Goal: Transaction & Acquisition: Purchase product/service

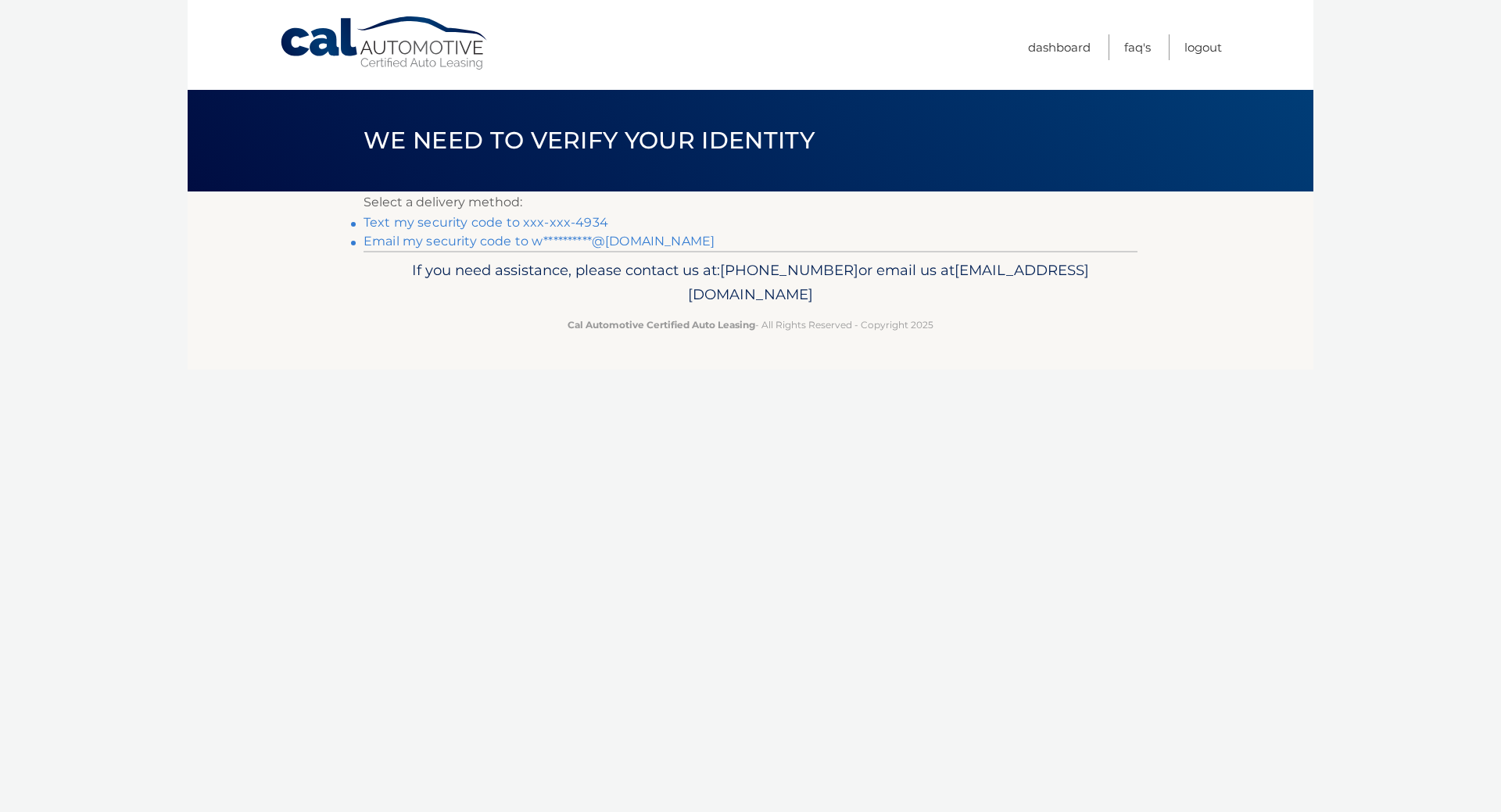
click at [503, 225] on link "Text my security code to xxx-xxx-4934" at bounding box center [486, 222] width 245 height 15
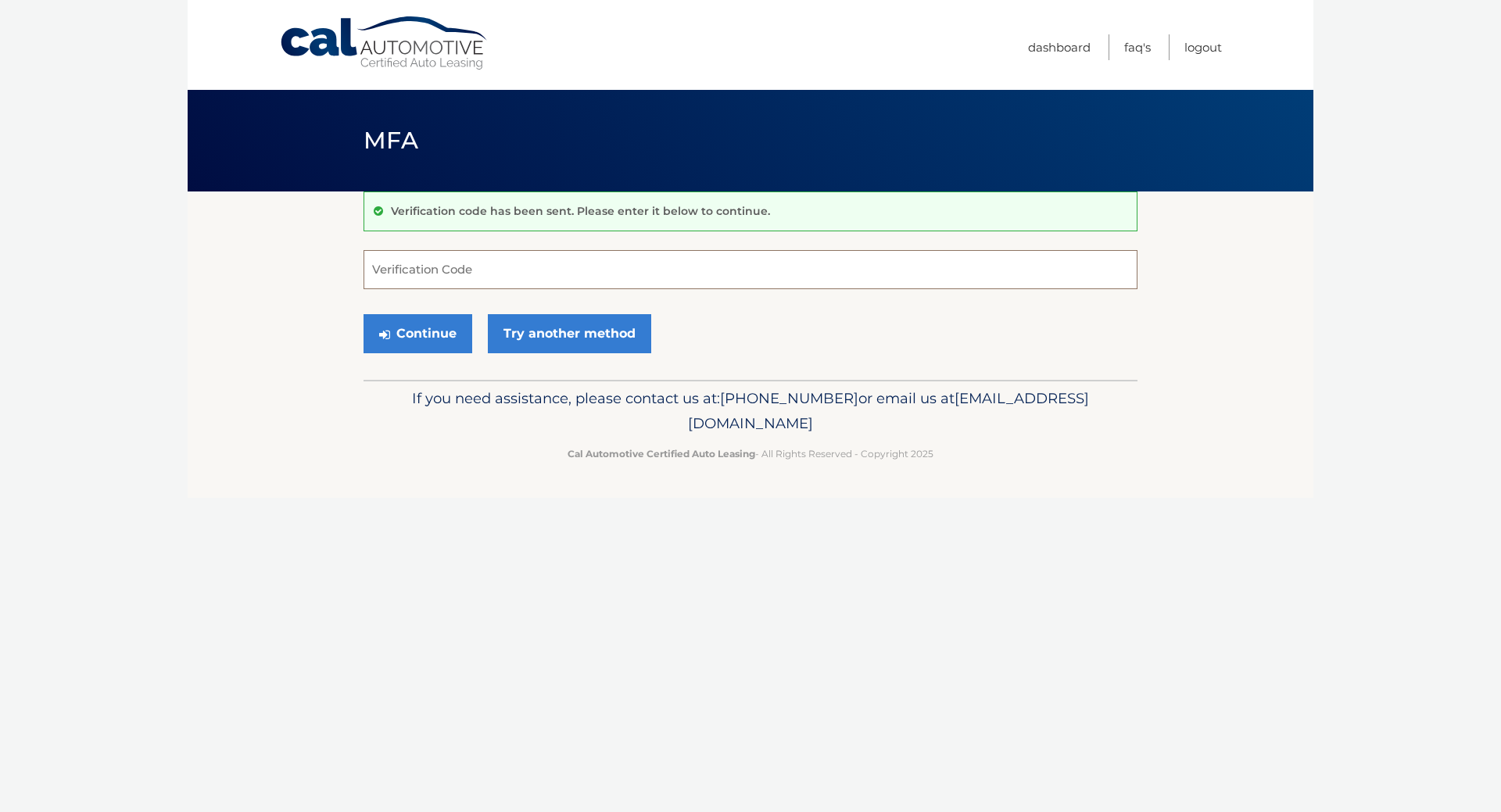
click at [427, 280] on input "Verification Code" at bounding box center [750, 270] width 774 height 39
type input "965789"
click at [363, 314] on button "Continue" at bounding box center [418, 334] width 109 height 39
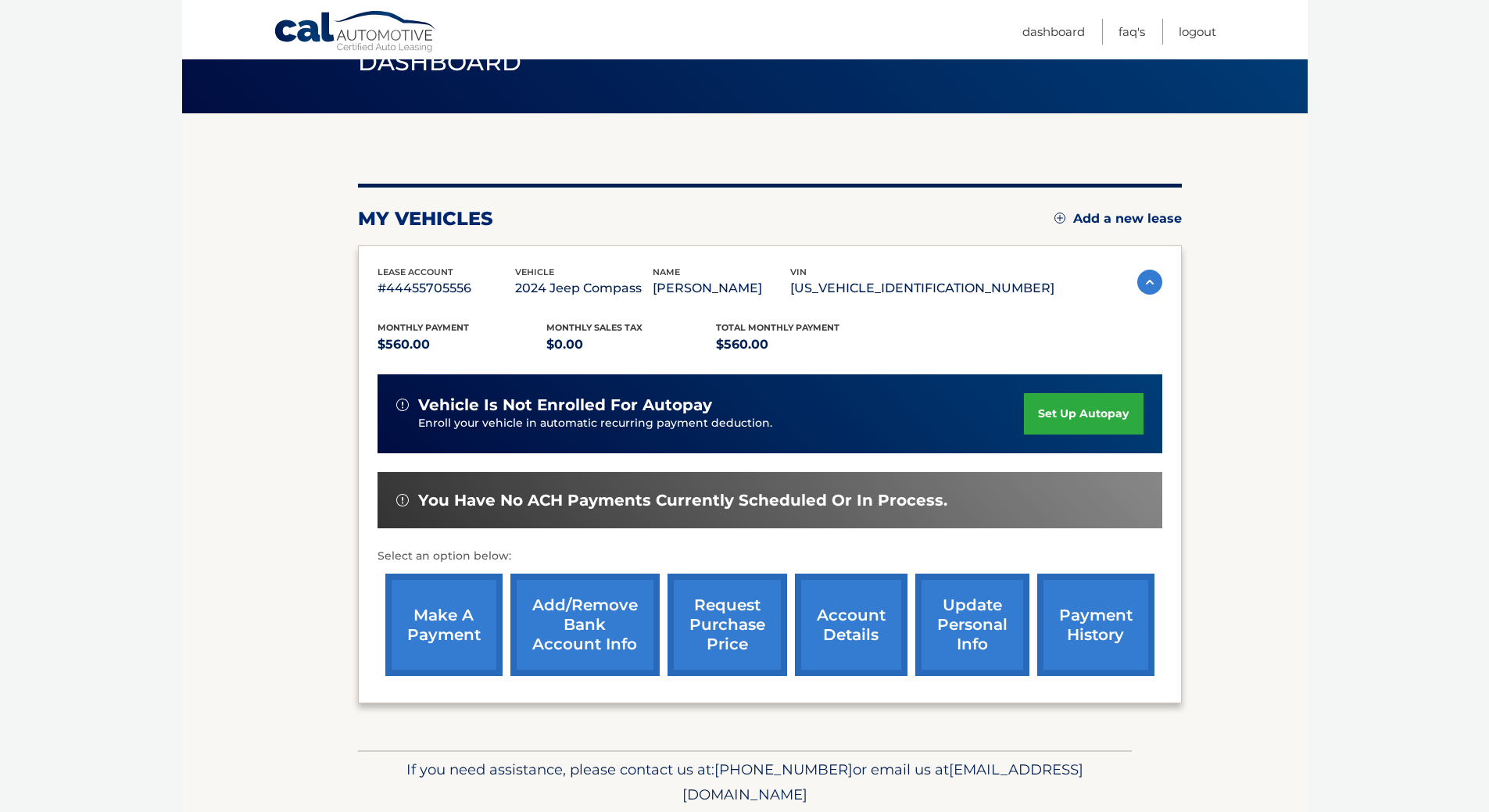
scroll to position [135, 0]
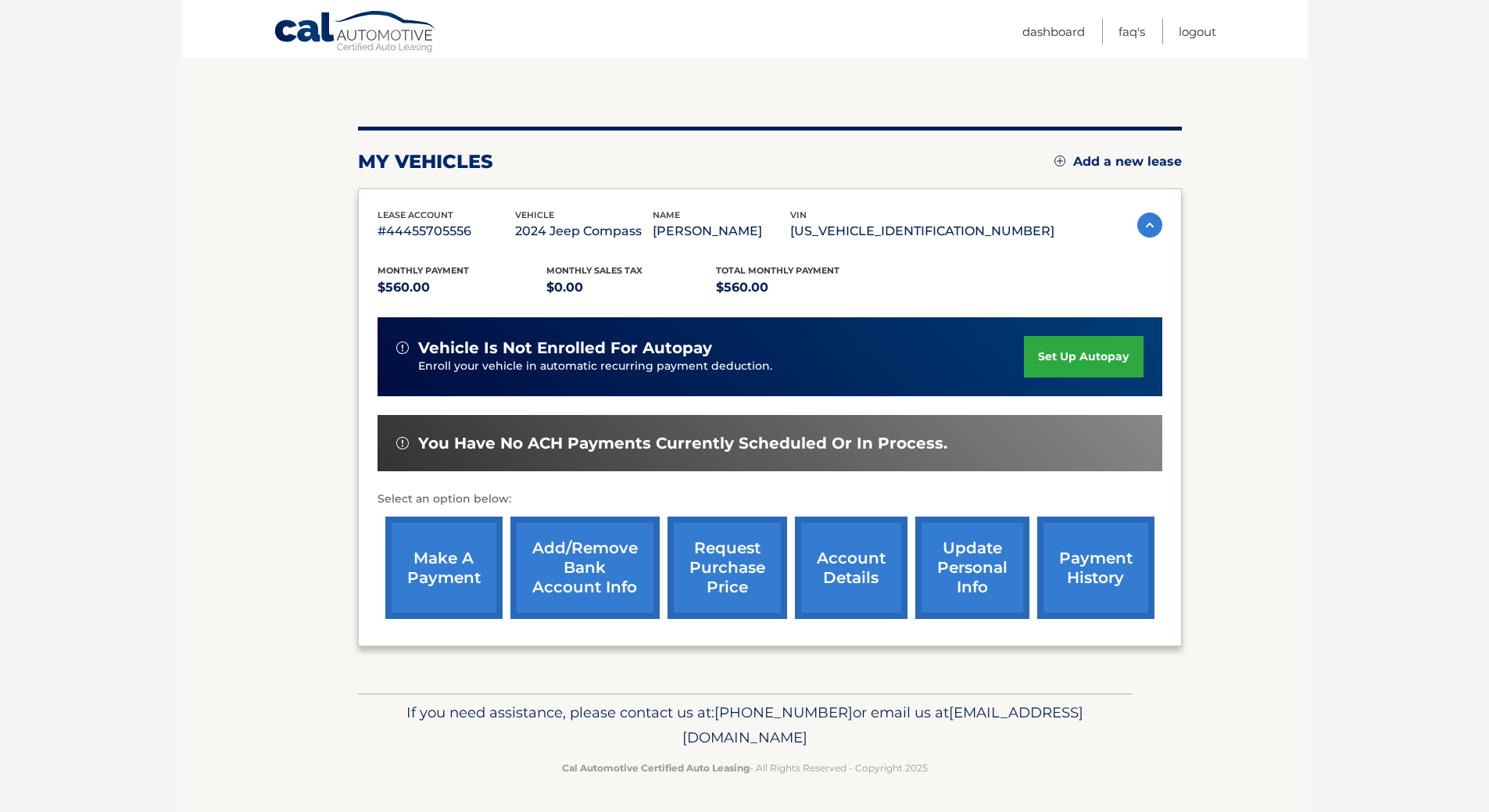
click at [406, 565] on link "make a payment" at bounding box center [444, 568] width 117 height 103
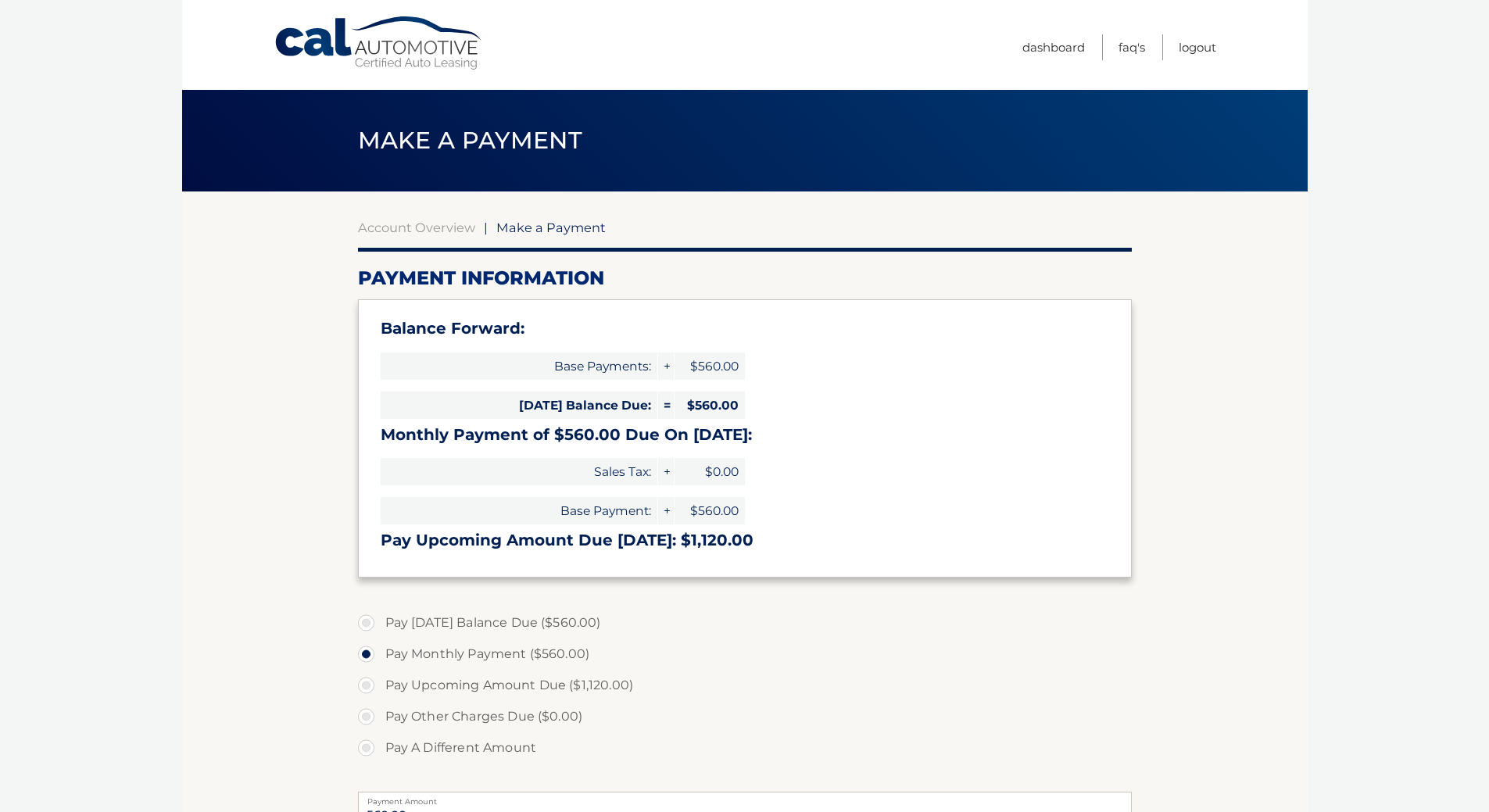
select select "ZTY5Y2YwYzItZDU4Ni00ZjZkLWFmZGItNDc3MTU0YmU4NGMx"
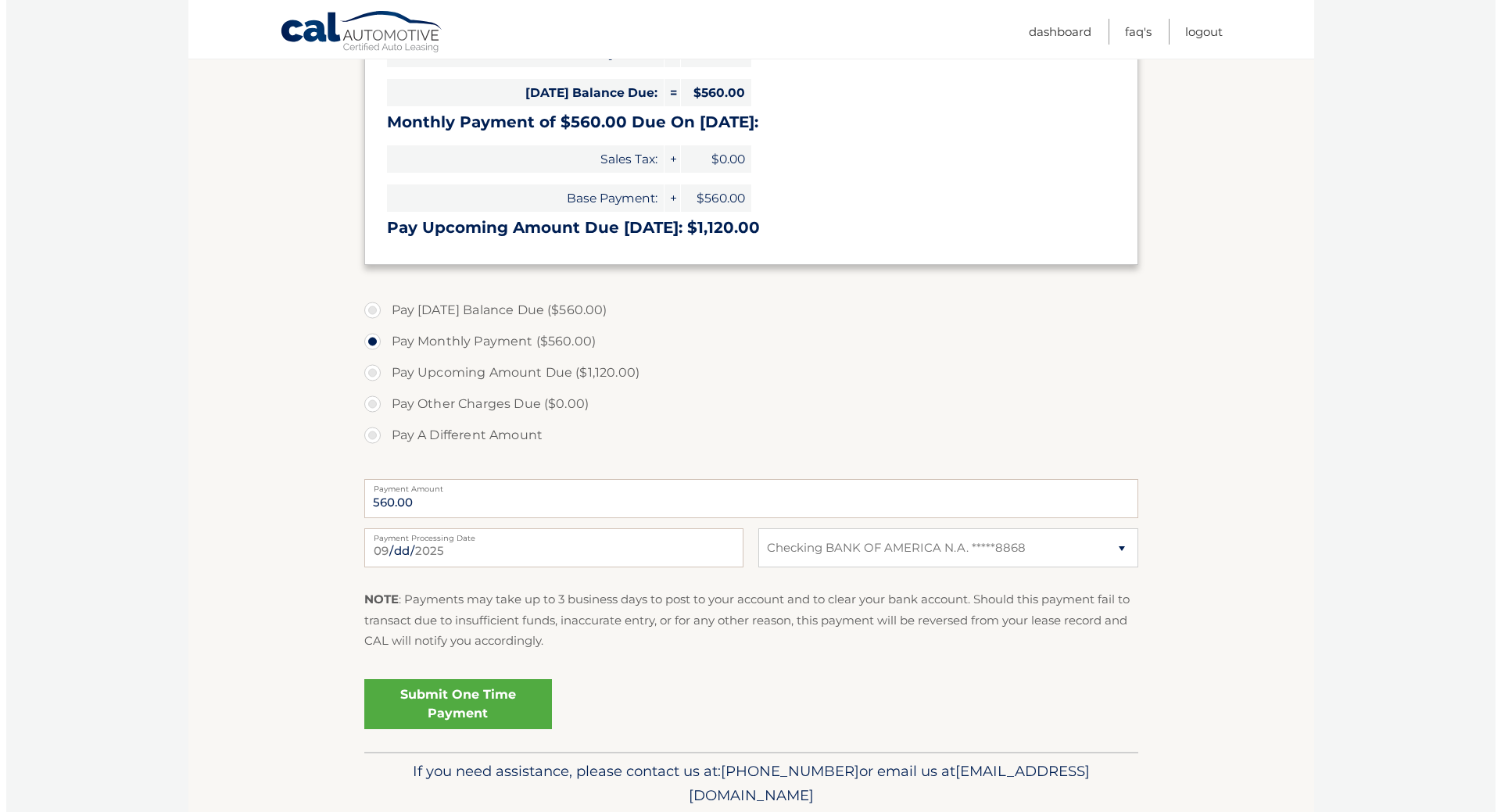
scroll to position [372, 0]
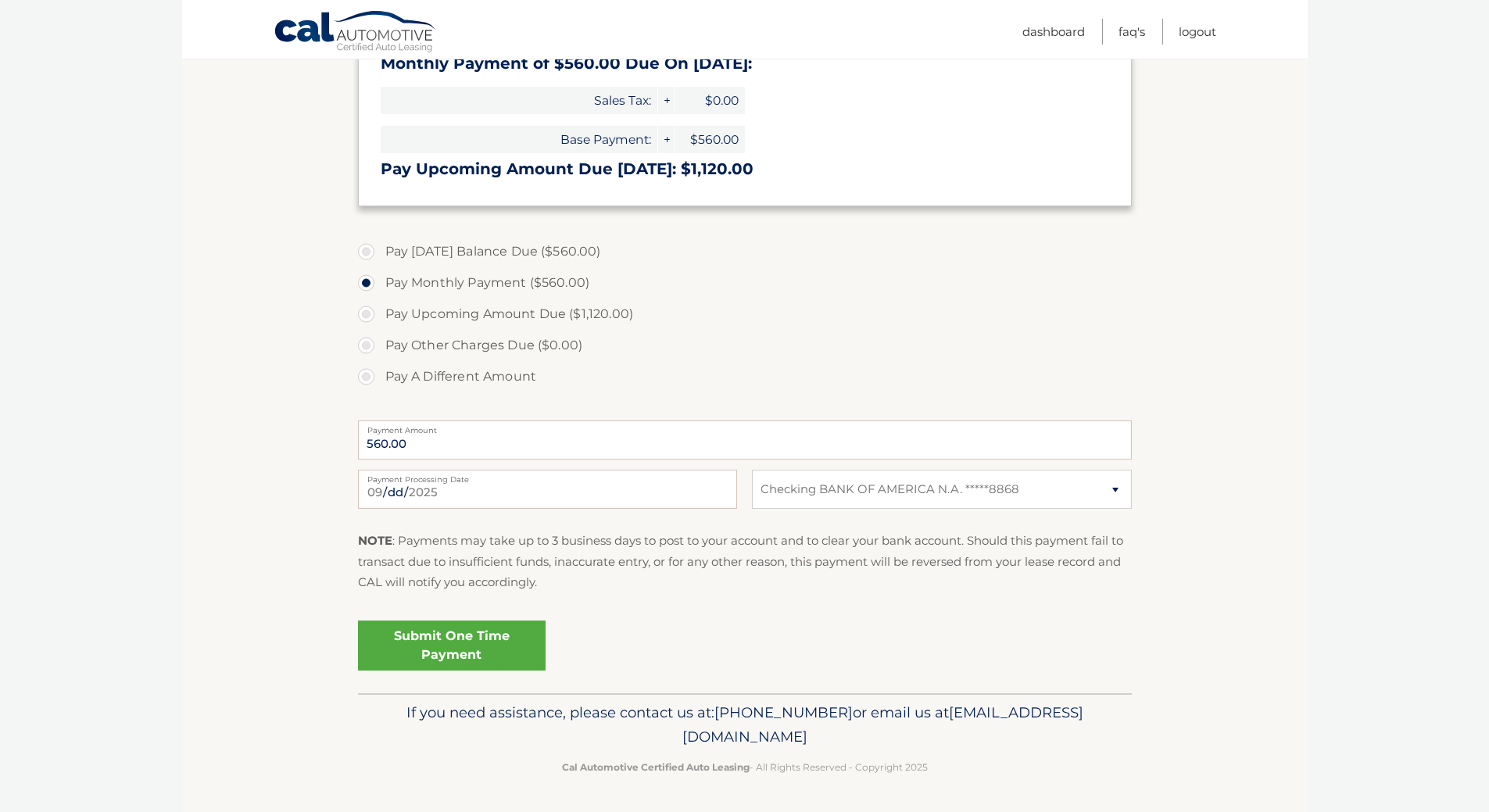
click at [446, 655] on link "Submit One Time Payment" at bounding box center [451, 646] width 188 height 50
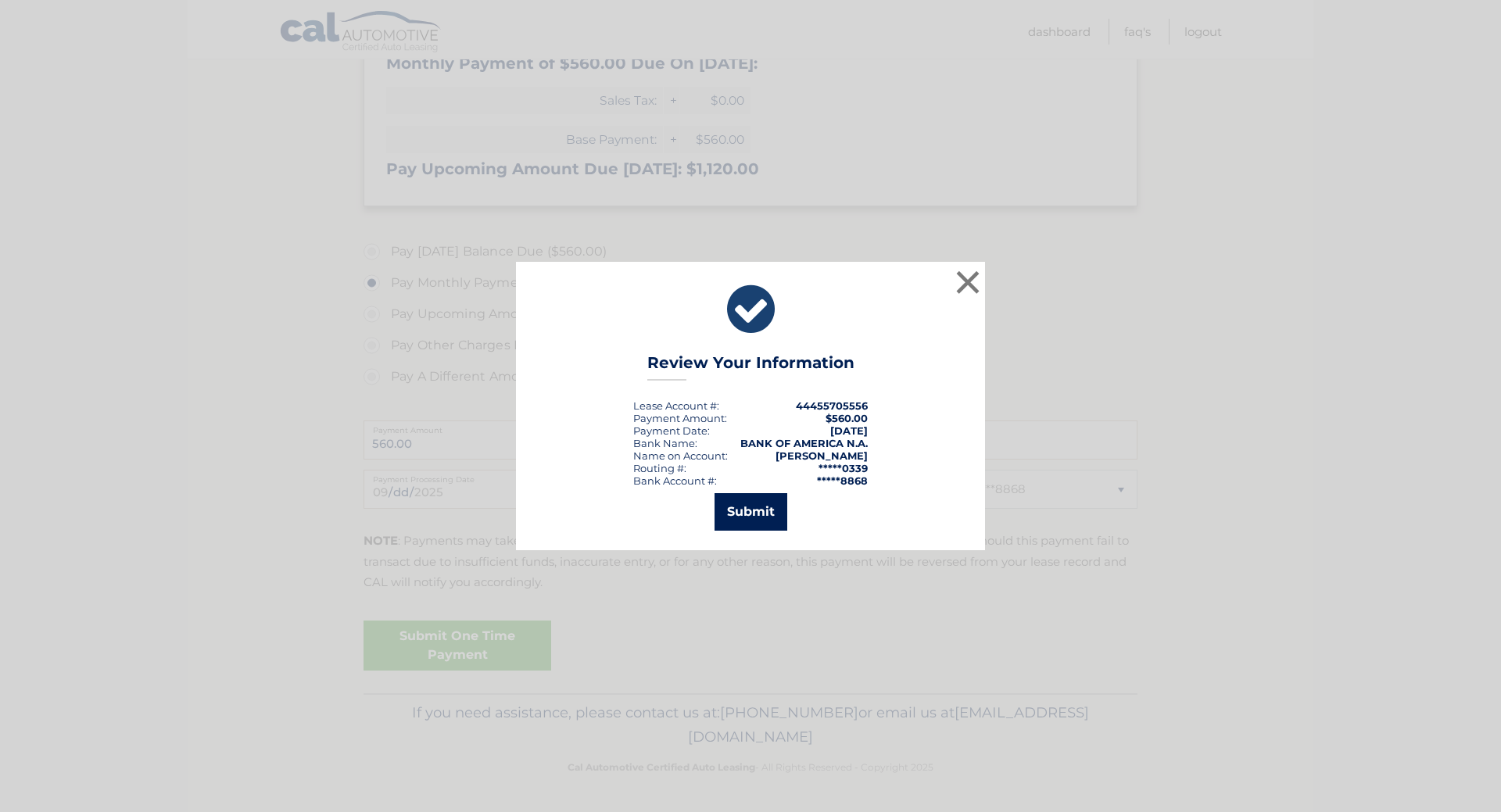
click at [763, 523] on button "Submit" at bounding box center [751, 511] width 73 height 38
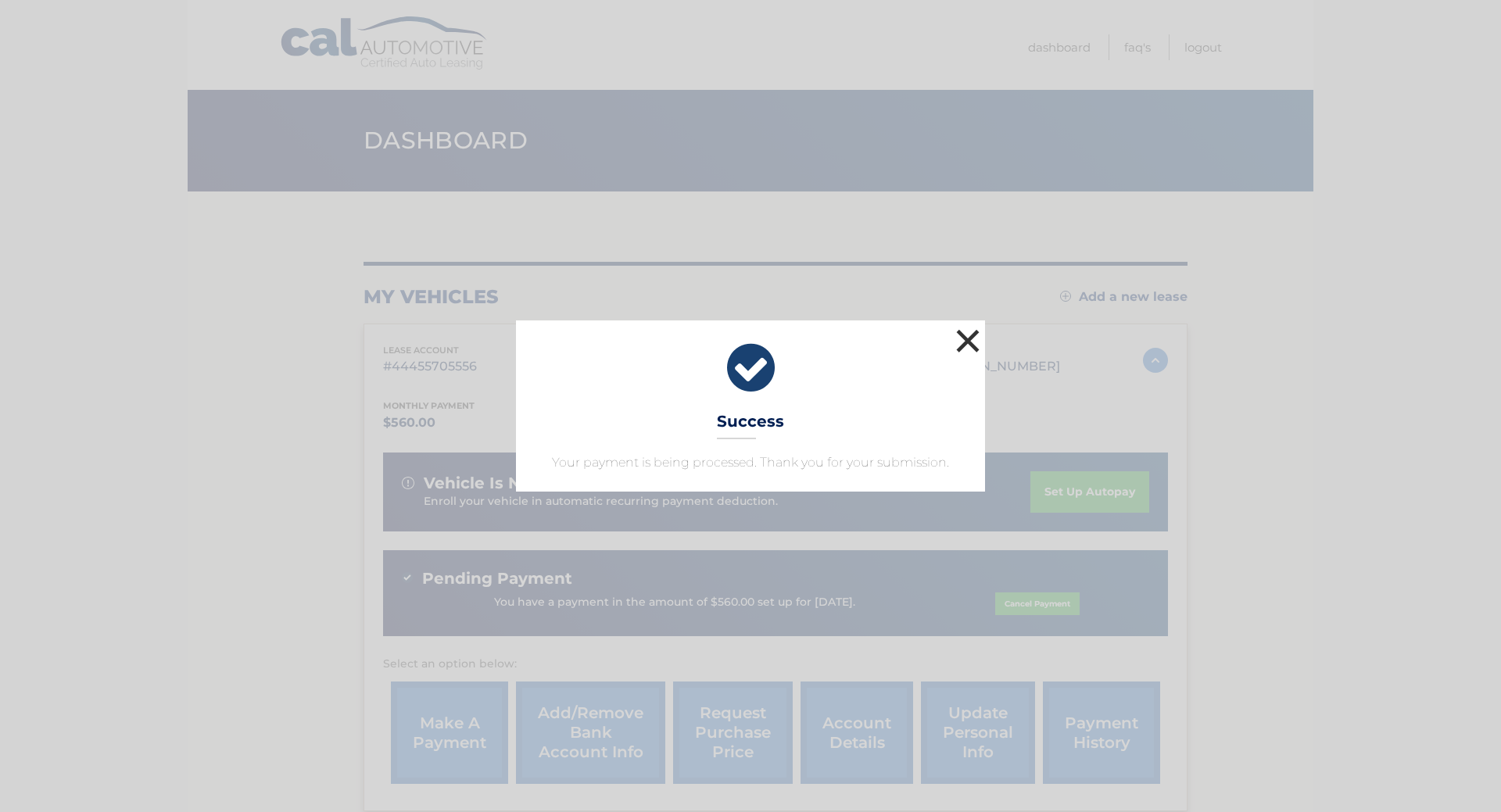
click at [968, 341] on button "×" at bounding box center [968, 341] width 31 height 31
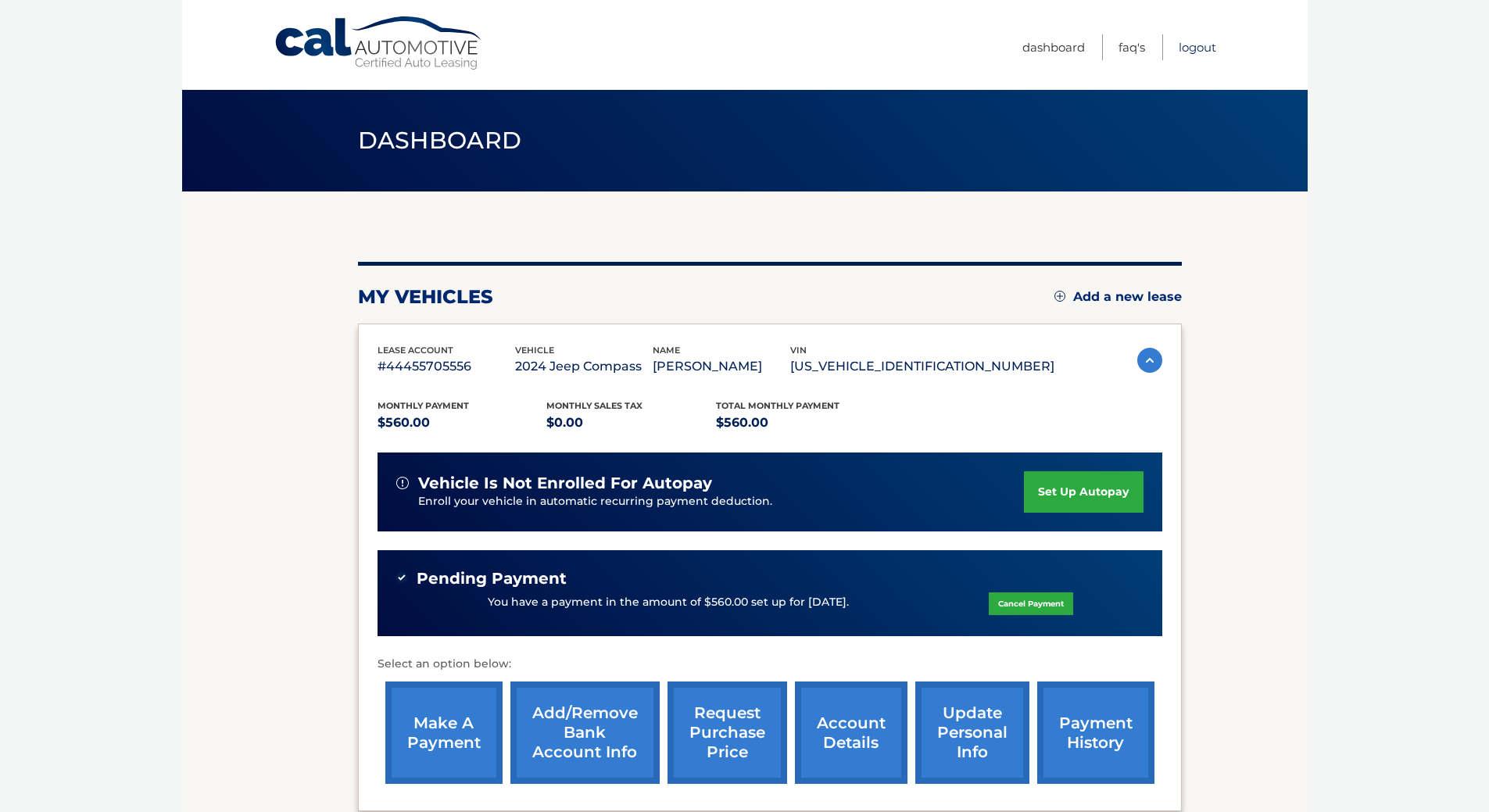
click at [1206, 49] on link "Logout" at bounding box center [1198, 47] width 38 height 26
